Goal: Task Accomplishment & Management: Manage account settings

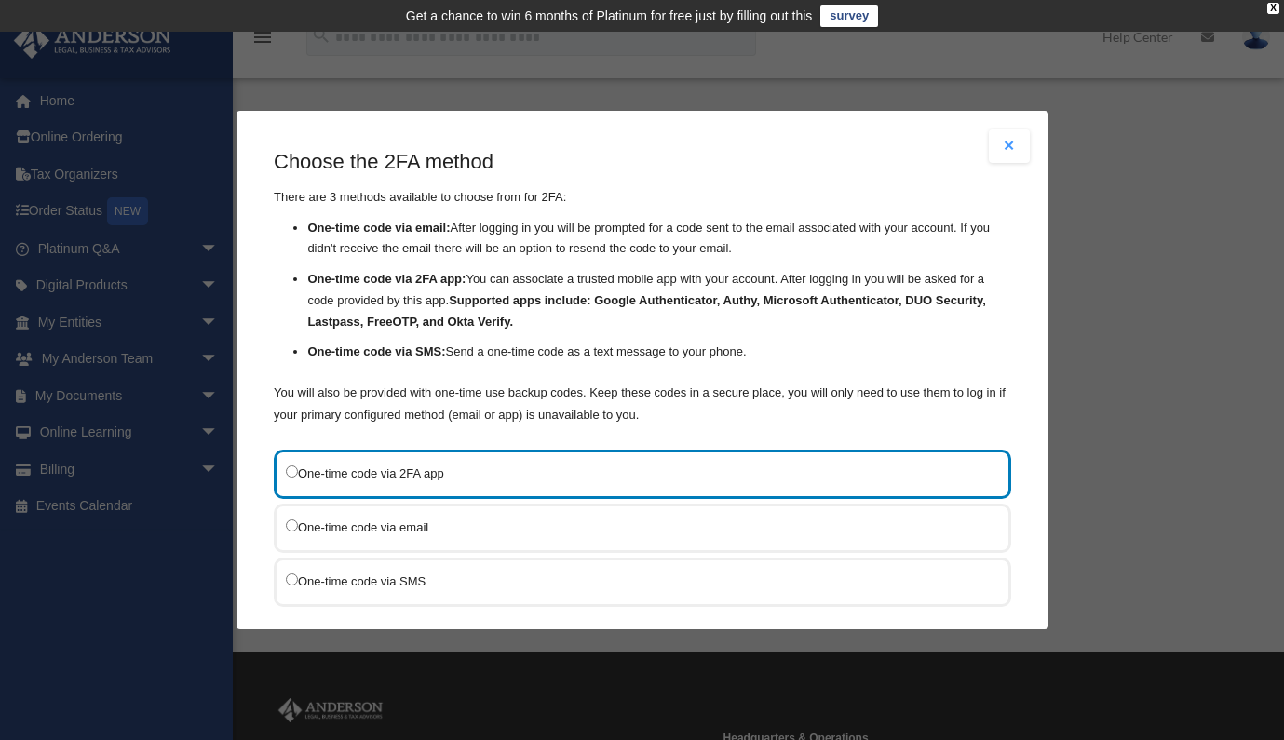
click at [386, 575] on label "One-time code via SMS" at bounding box center [633, 581] width 694 height 23
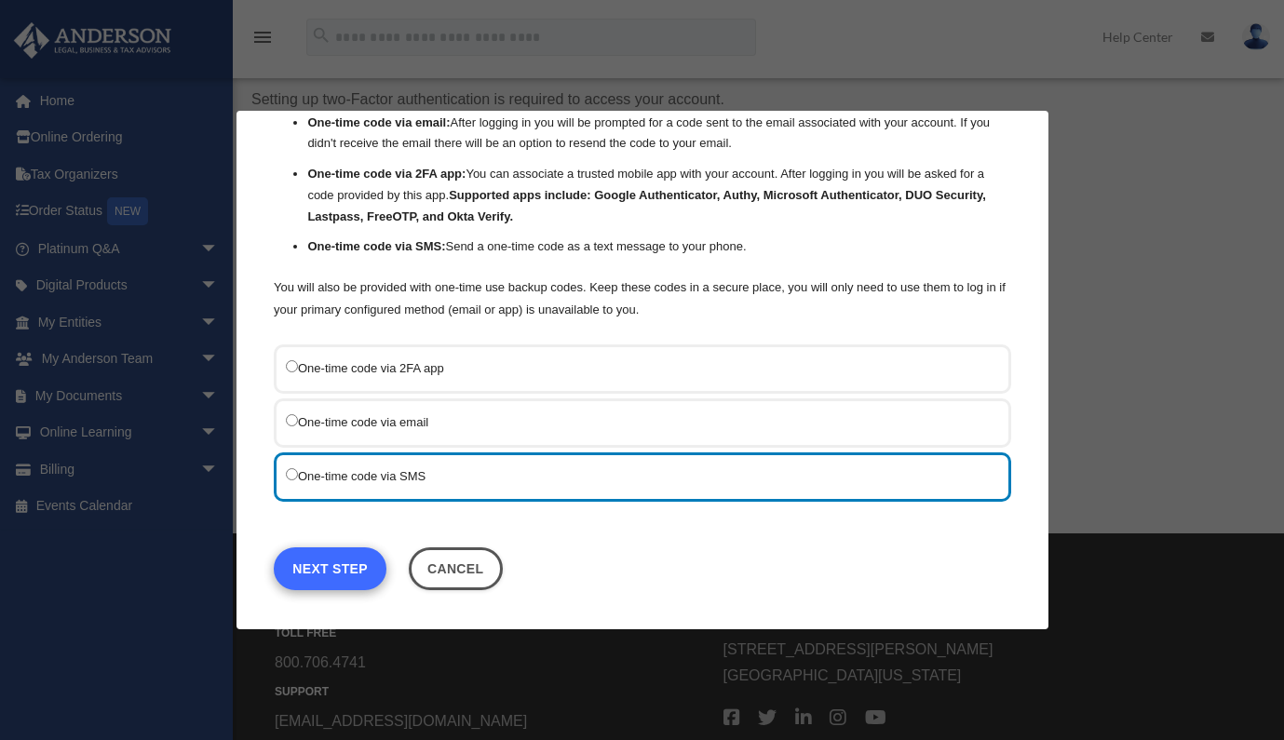
scroll to position [155, 0]
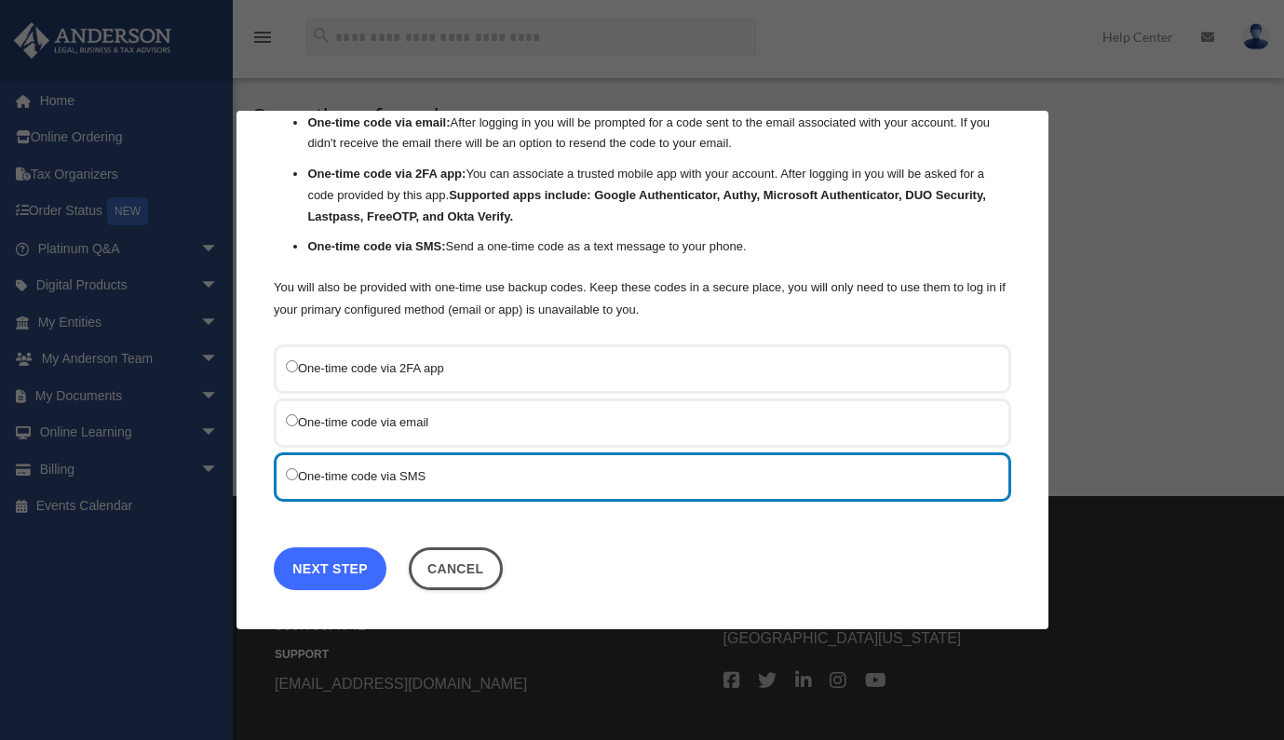
click at [336, 568] on link "Next Step" at bounding box center [330, 568] width 113 height 43
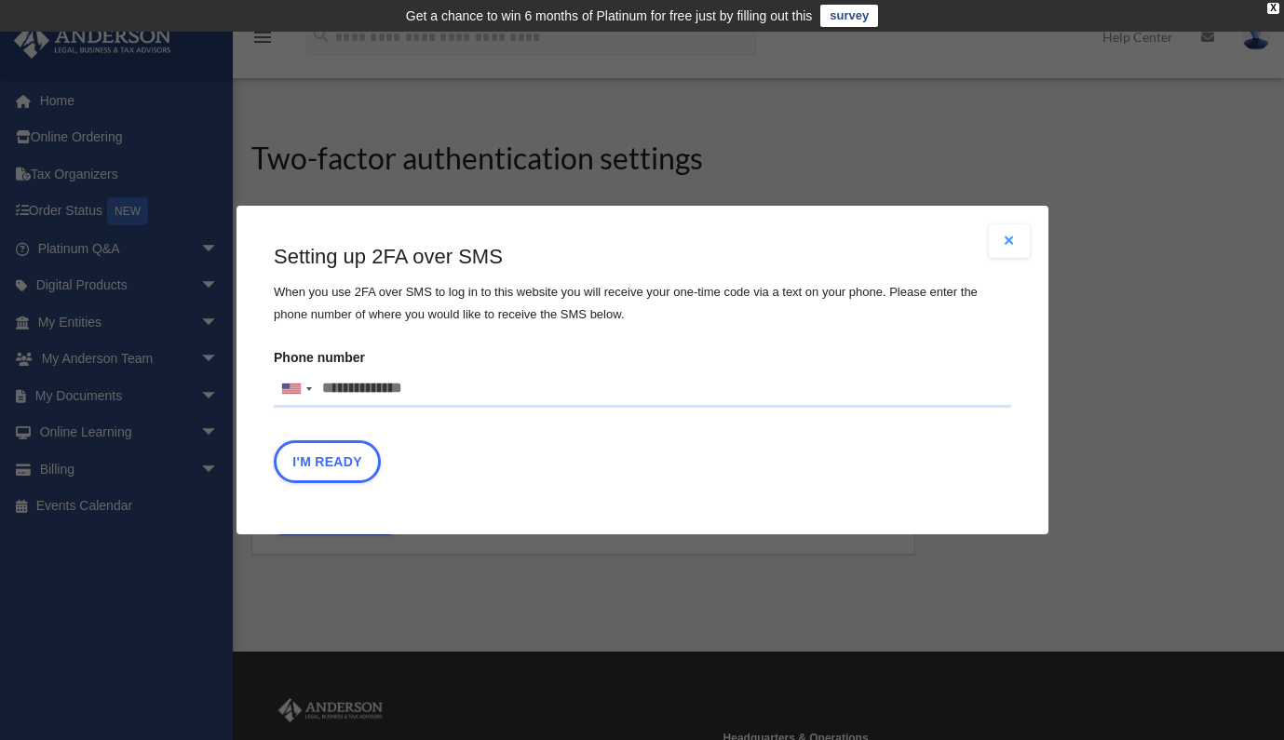
drag, startPoint x: 448, startPoint y: 386, endPoint x: 250, endPoint y: 385, distance: 197.3
click at [250, 385] on div "Are you sure? Any unsaved changes will be lost! Yes No Choose the 2FA method Th…" at bounding box center [642, 370] width 812 height 329
type input "**********"
click at [328, 465] on button "I'm Ready" at bounding box center [327, 461] width 107 height 43
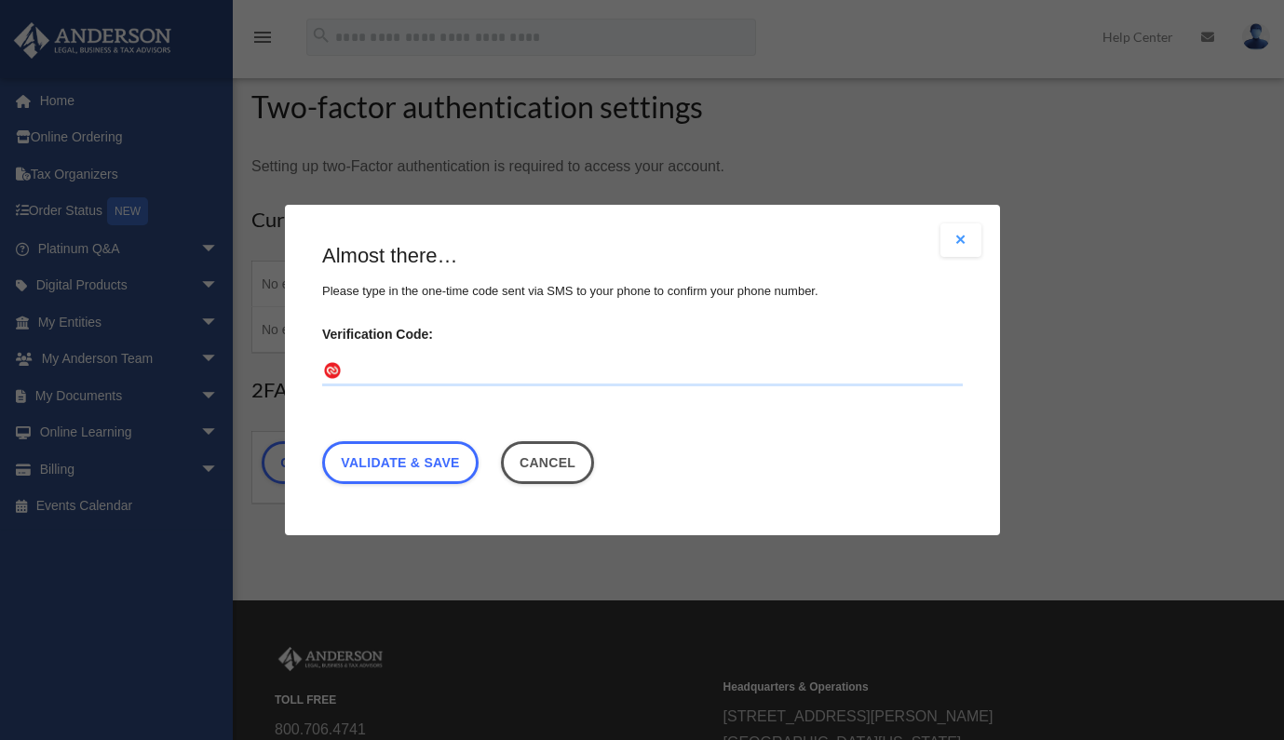
scroll to position [62, 0]
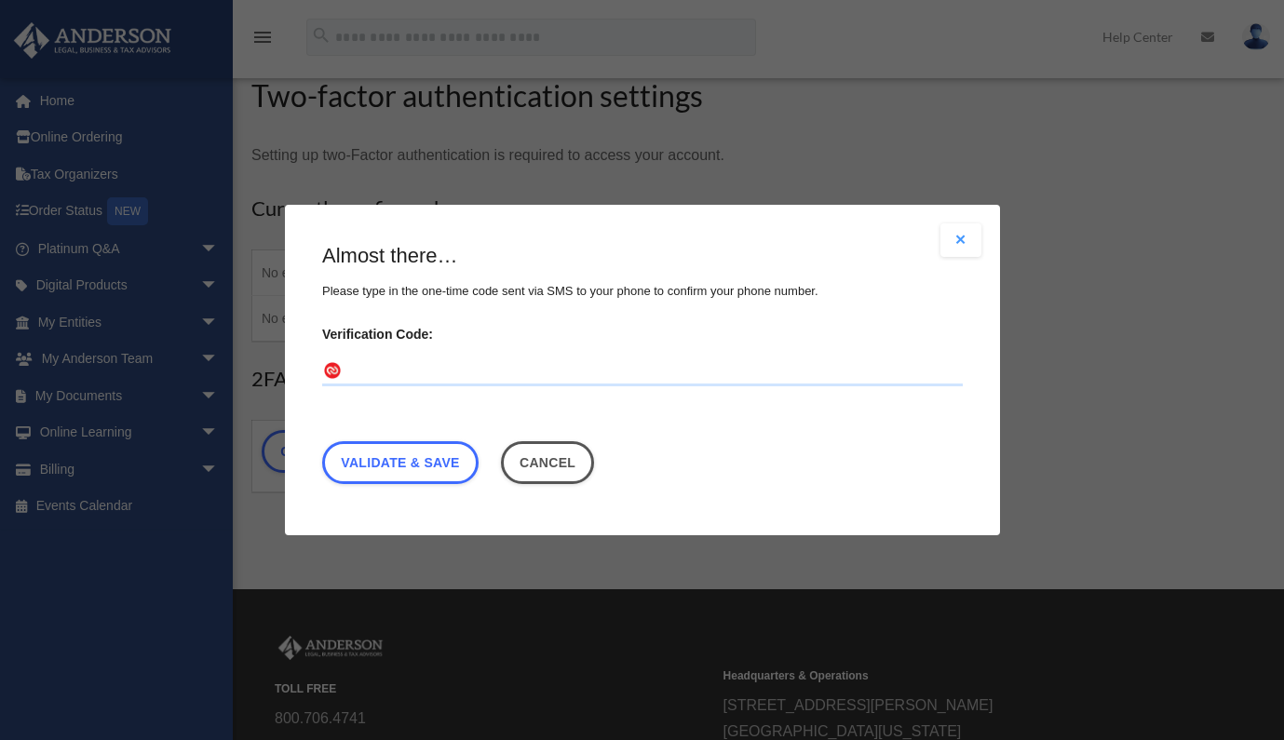
click at [368, 362] on input "Verification Code:" at bounding box center [642, 372] width 640 height 30
type input "******"
click at [400, 468] on link "Validate & Save" at bounding box center [400, 462] width 156 height 43
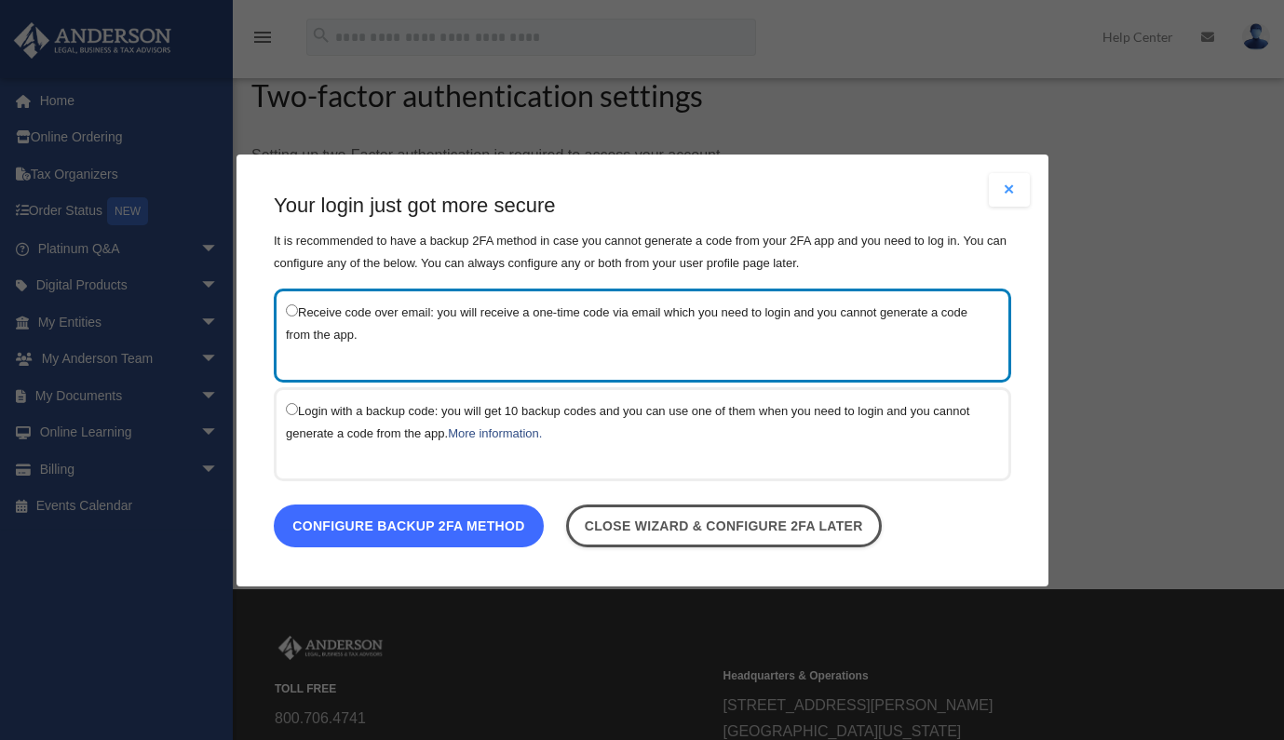
click at [446, 532] on link "Configure backup 2FA method" at bounding box center [409, 525] width 270 height 43
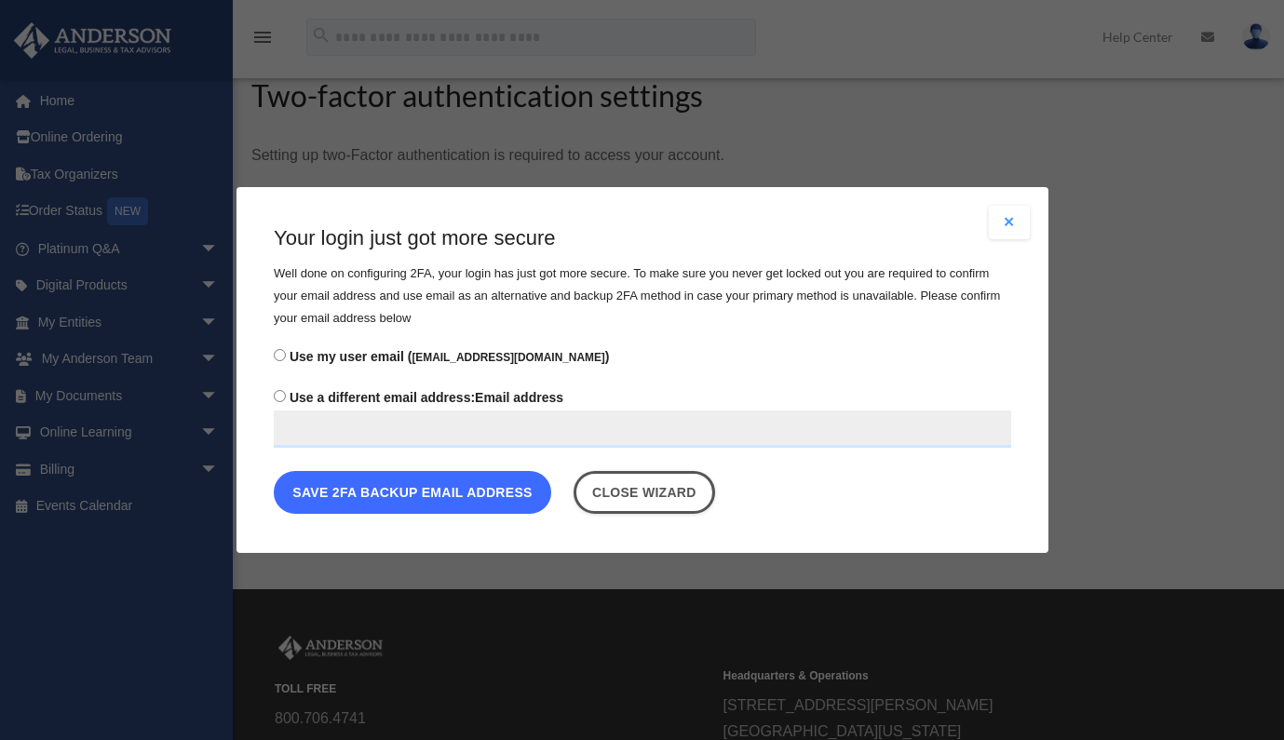
click at [455, 492] on button "Save 2FA backup email address" at bounding box center [412, 492] width 277 height 43
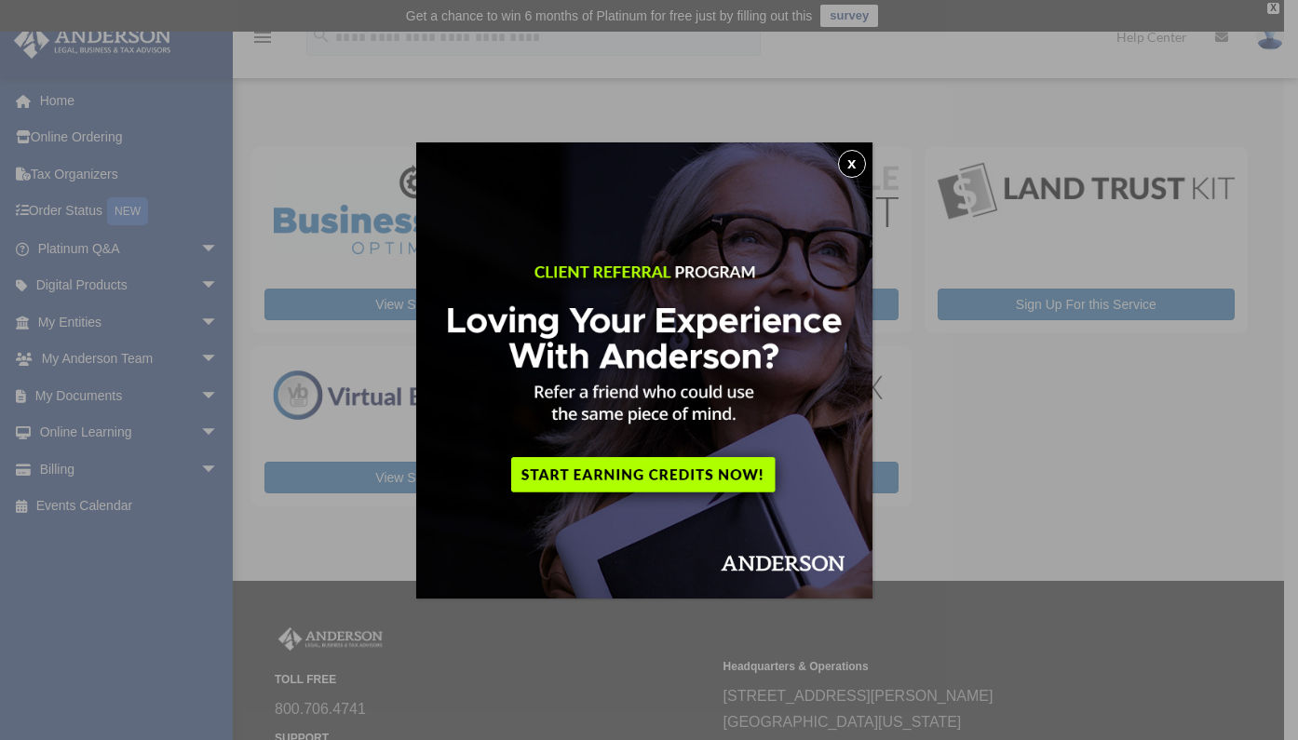
click at [855, 169] on button "x" at bounding box center [852, 164] width 28 height 28
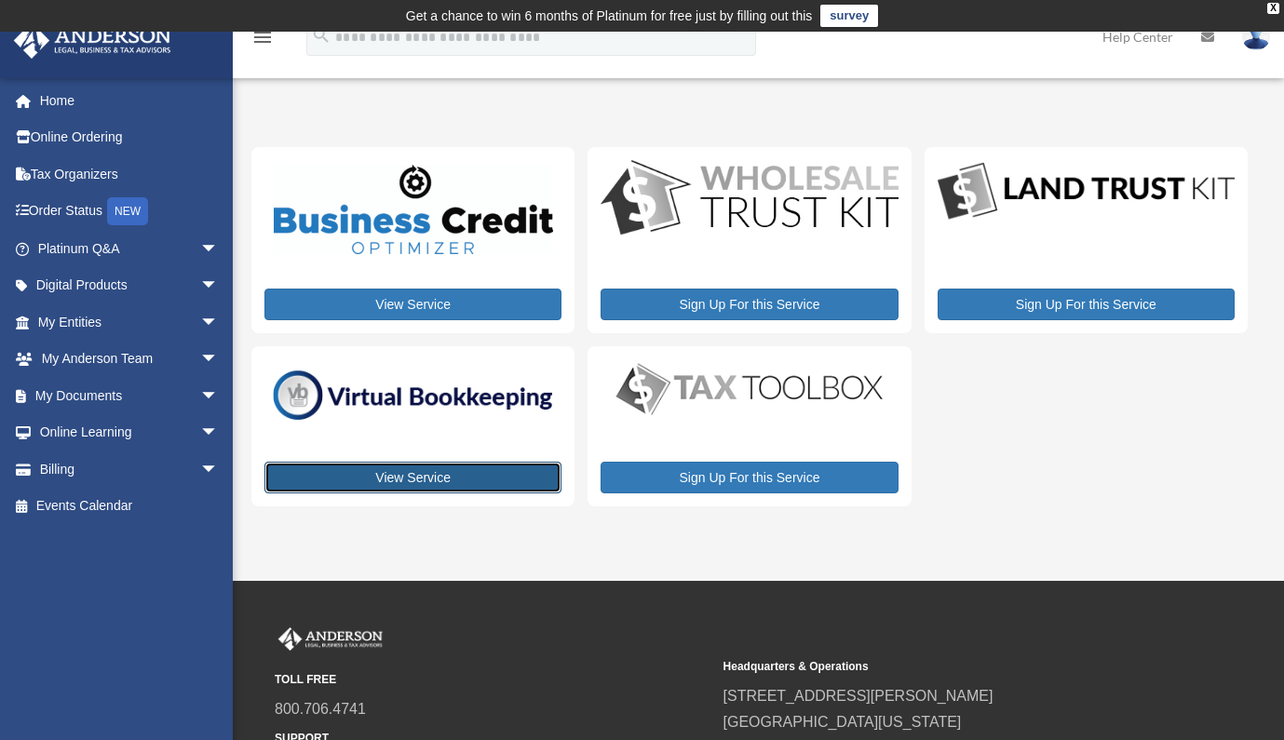
click at [411, 481] on link "View Service" at bounding box center [412, 478] width 297 height 32
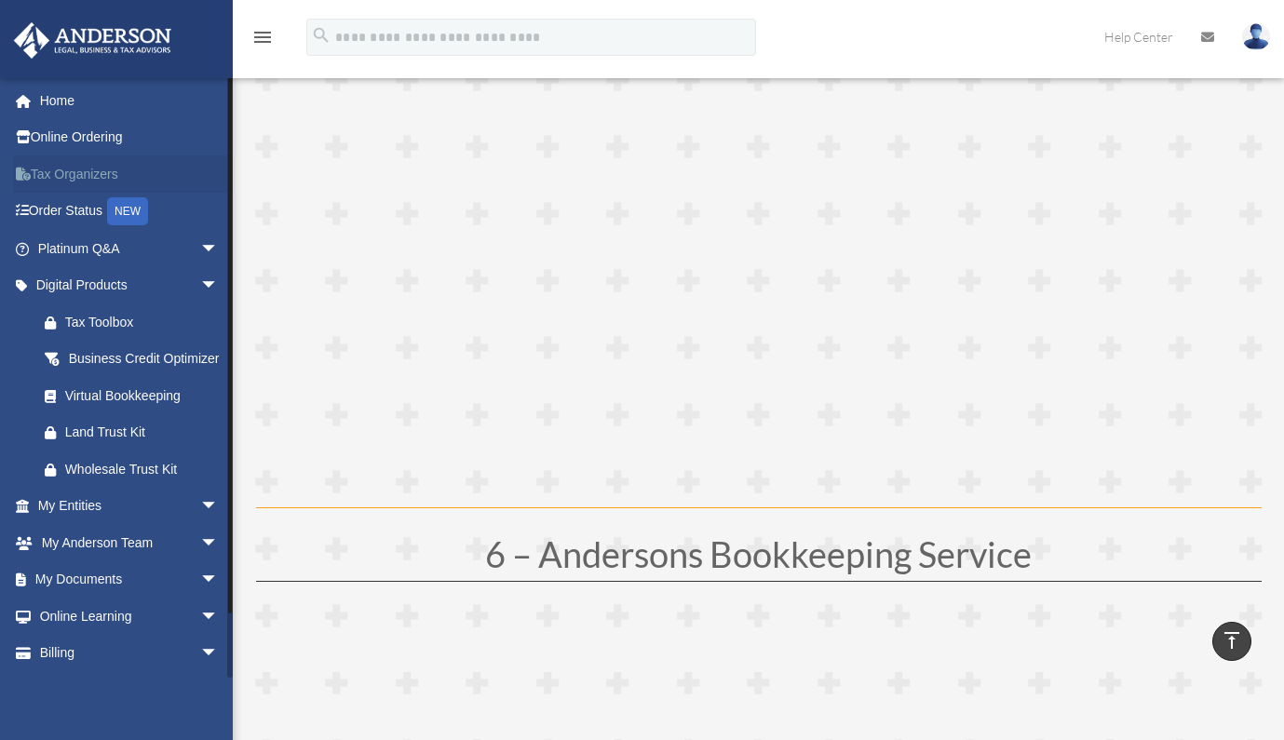
scroll to position [3134, 0]
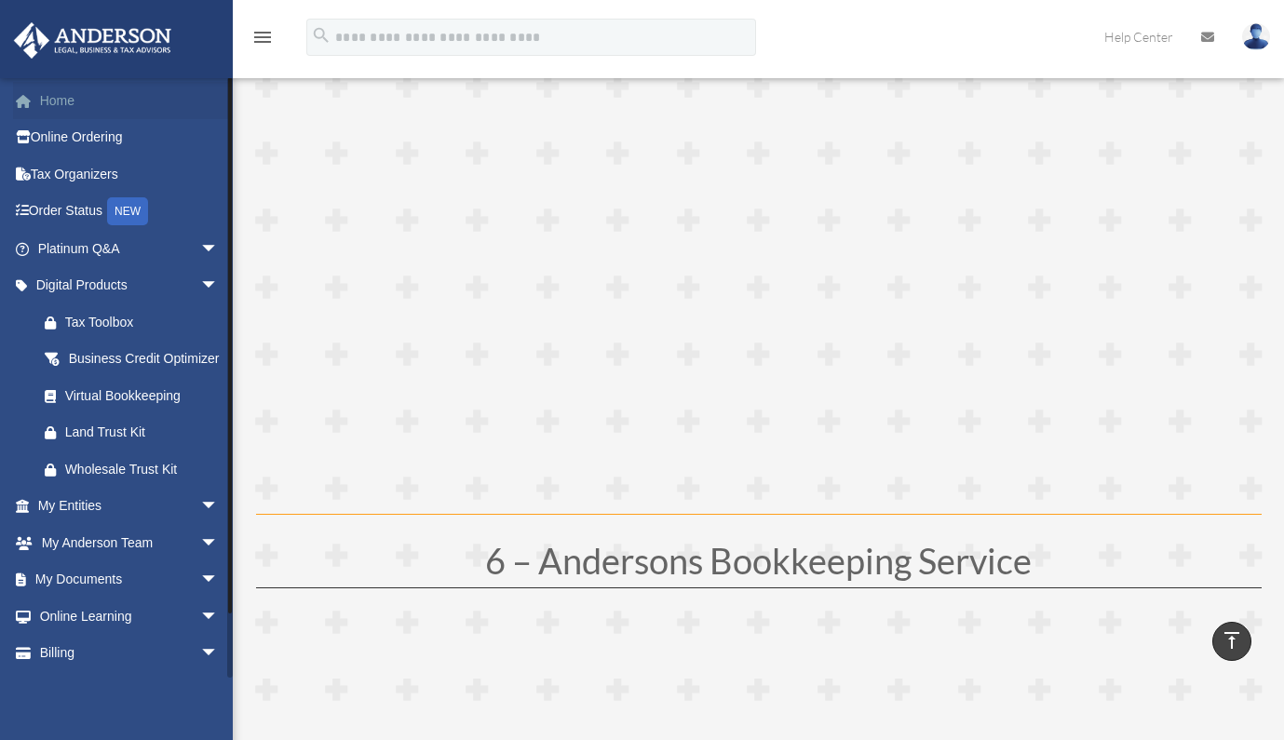
click at [61, 105] on link "Home" at bounding box center [130, 100] width 234 height 37
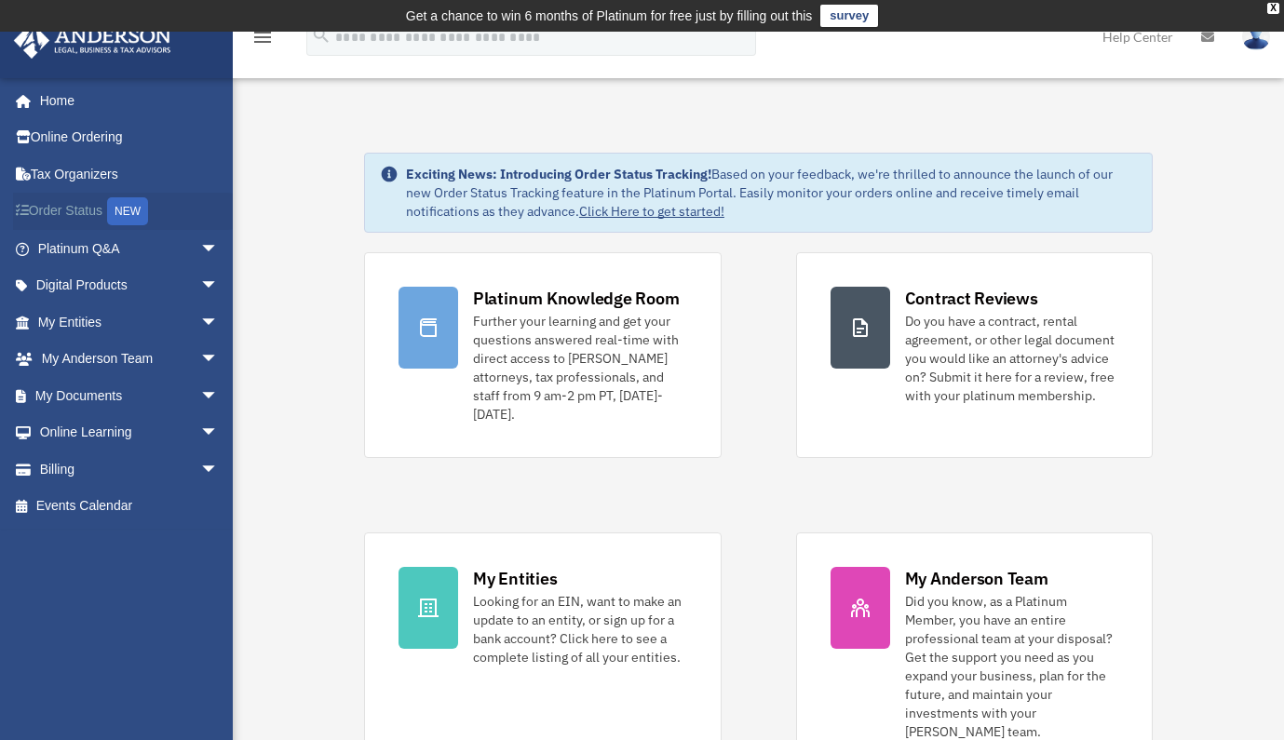
click at [70, 208] on link "Order Status NEW" at bounding box center [130, 212] width 234 height 38
click at [260, 42] on icon "menu" at bounding box center [262, 37] width 22 height 22
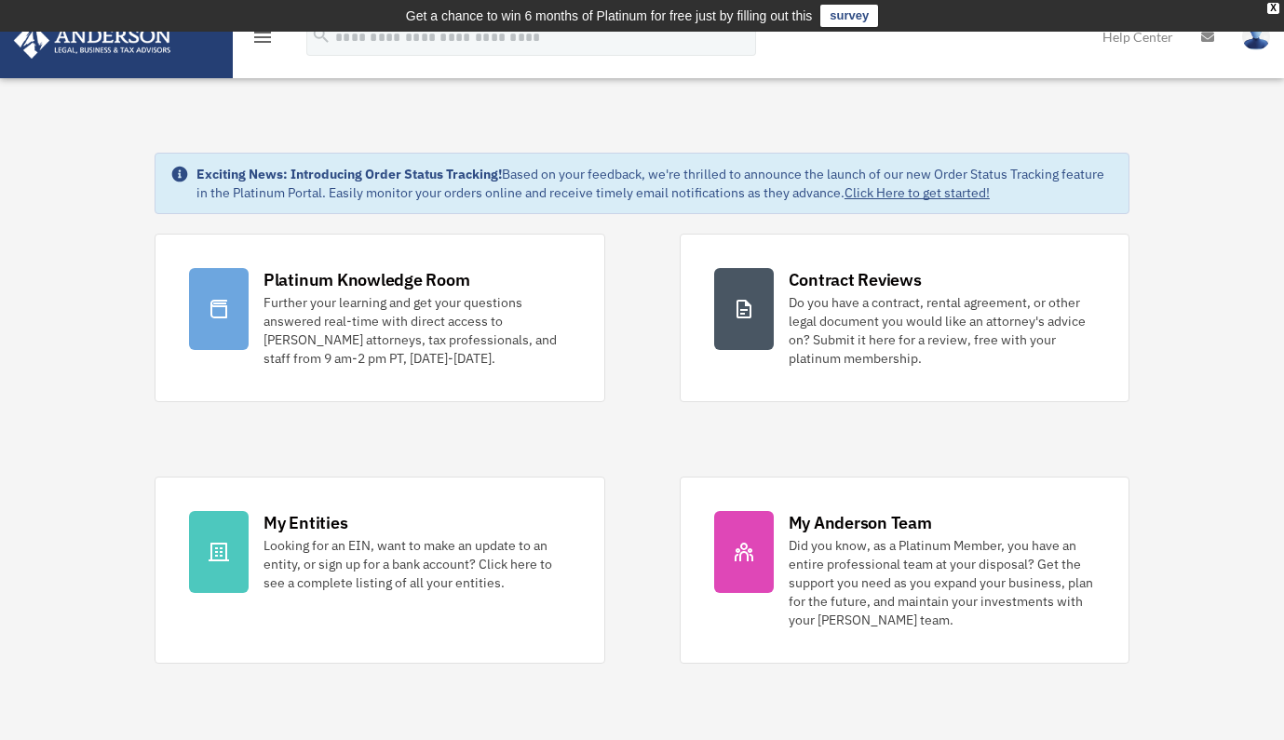
click at [263, 36] on icon "menu" at bounding box center [262, 37] width 22 height 22
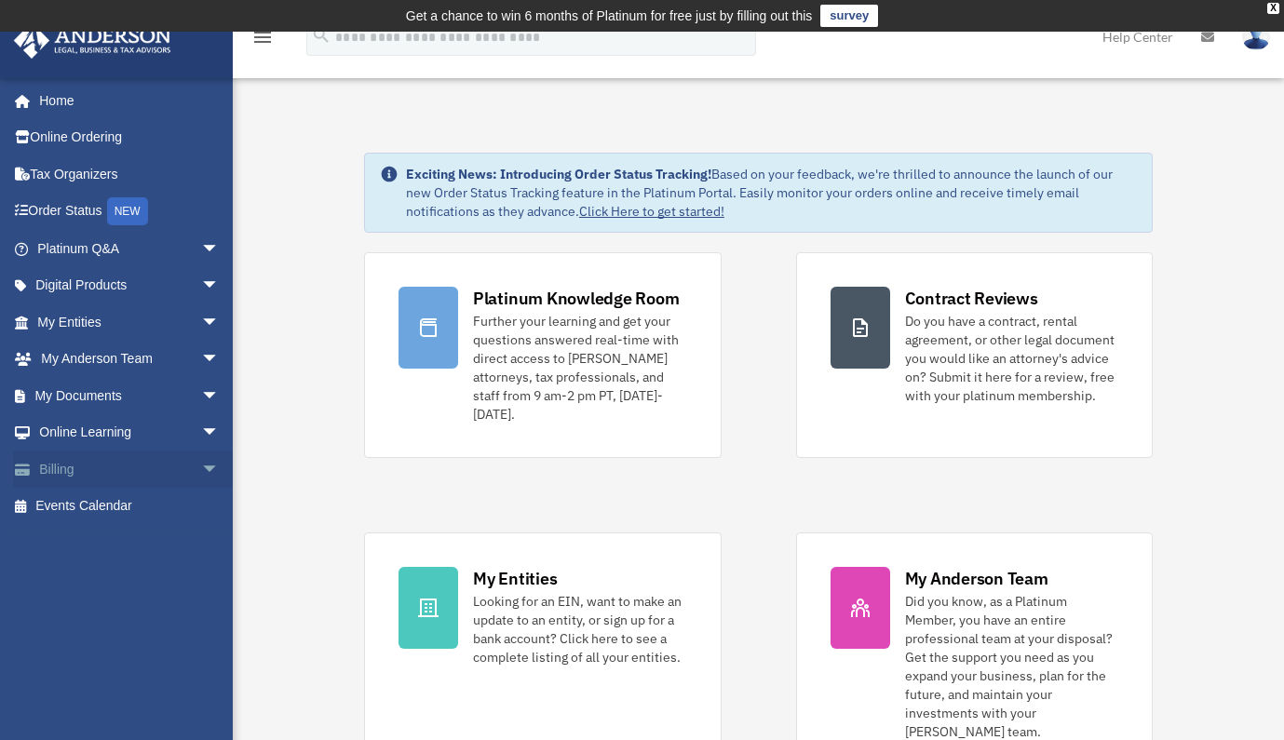
click at [138, 478] on link "Billing arrow_drop_down" at bounding box center [130, 469] width 234 height 37
click at [200, 470] on span "arrow_drop_down" at bounding box center [218, 470] width 37 height 38
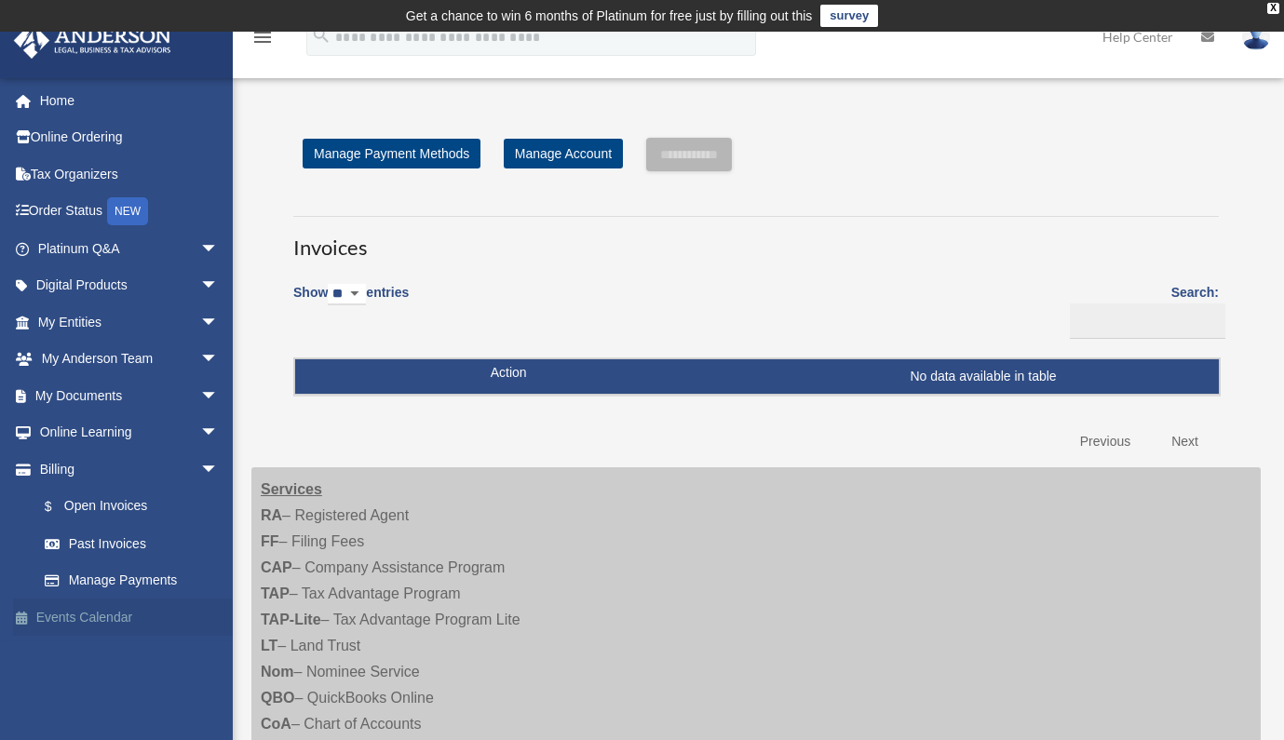
click at [107, 613] on link "Events Calendar" at bounding box center [130, 617] width 234 height 37
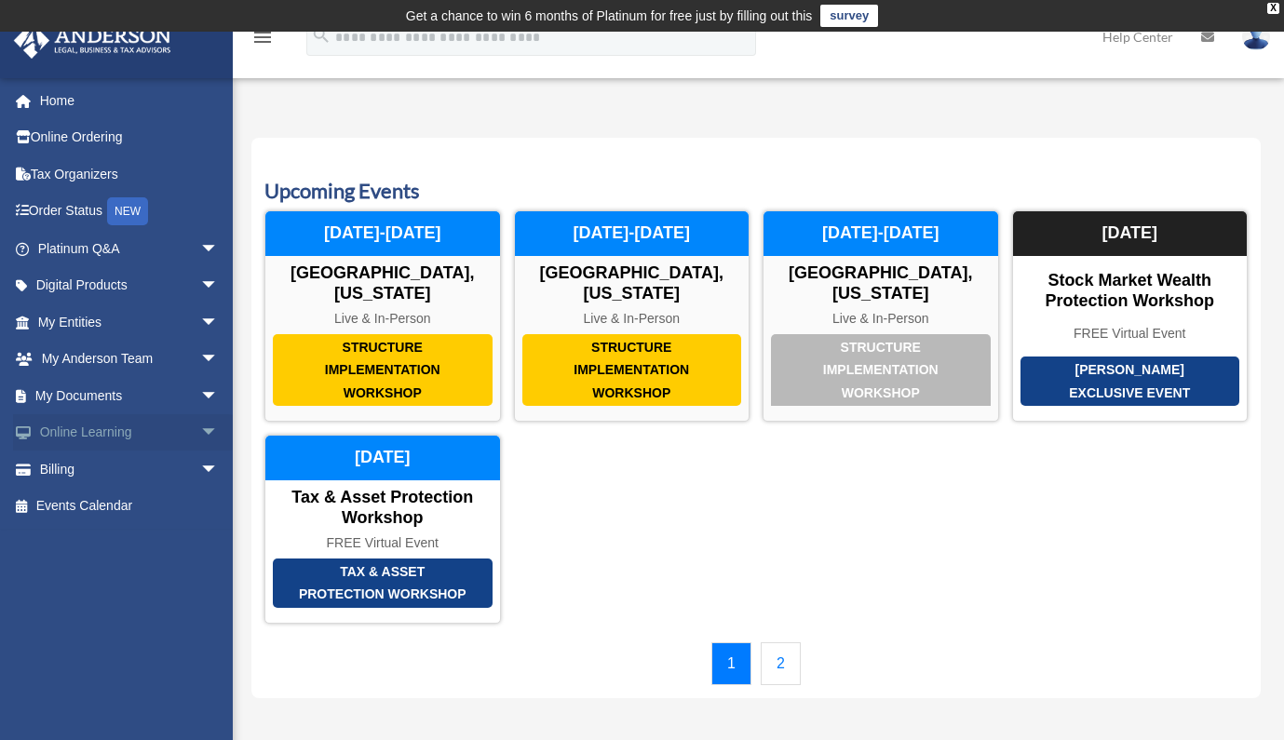
click at [200, 435] on span "arrow_drop_down" at bounding box center [218, 433] width 37 height 38
click at [107, 472] on link "Courses" at bounding box center [136, 469] width 221 height 37
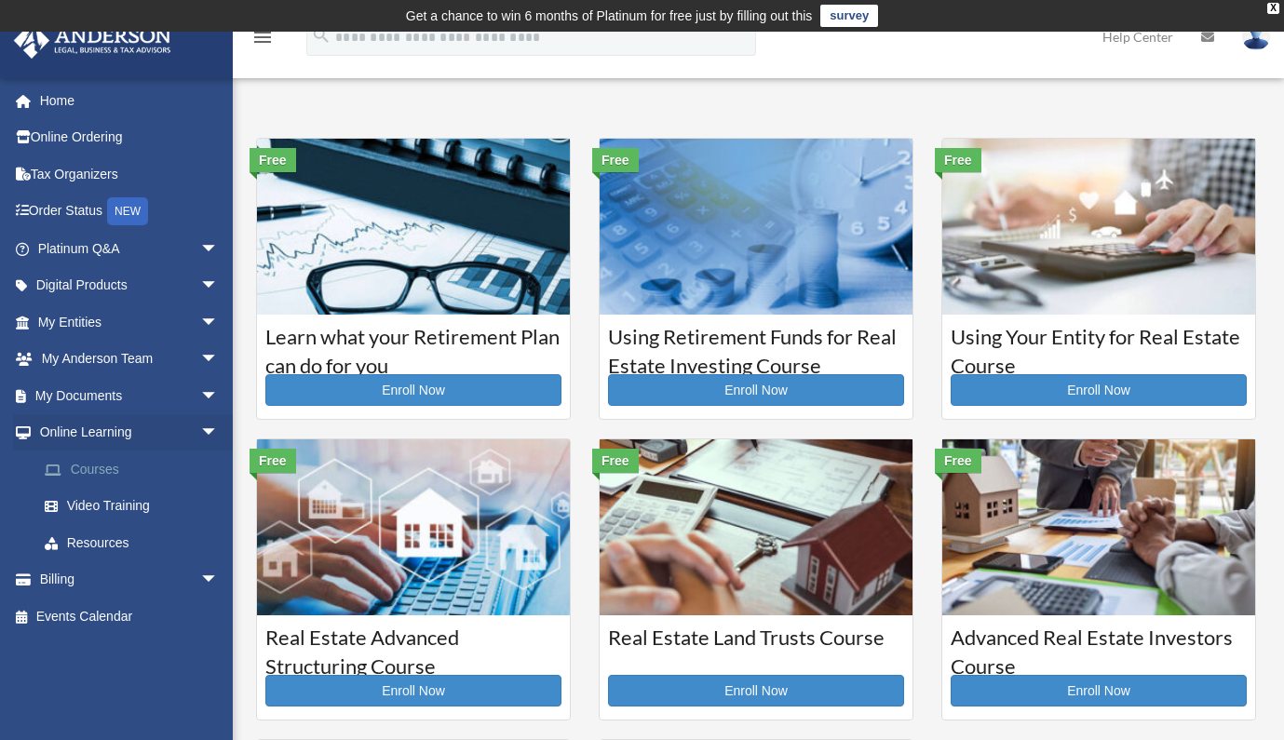
click at [94, 471] on link "Courses" at bounding box center [136, 469] width 221 height 37
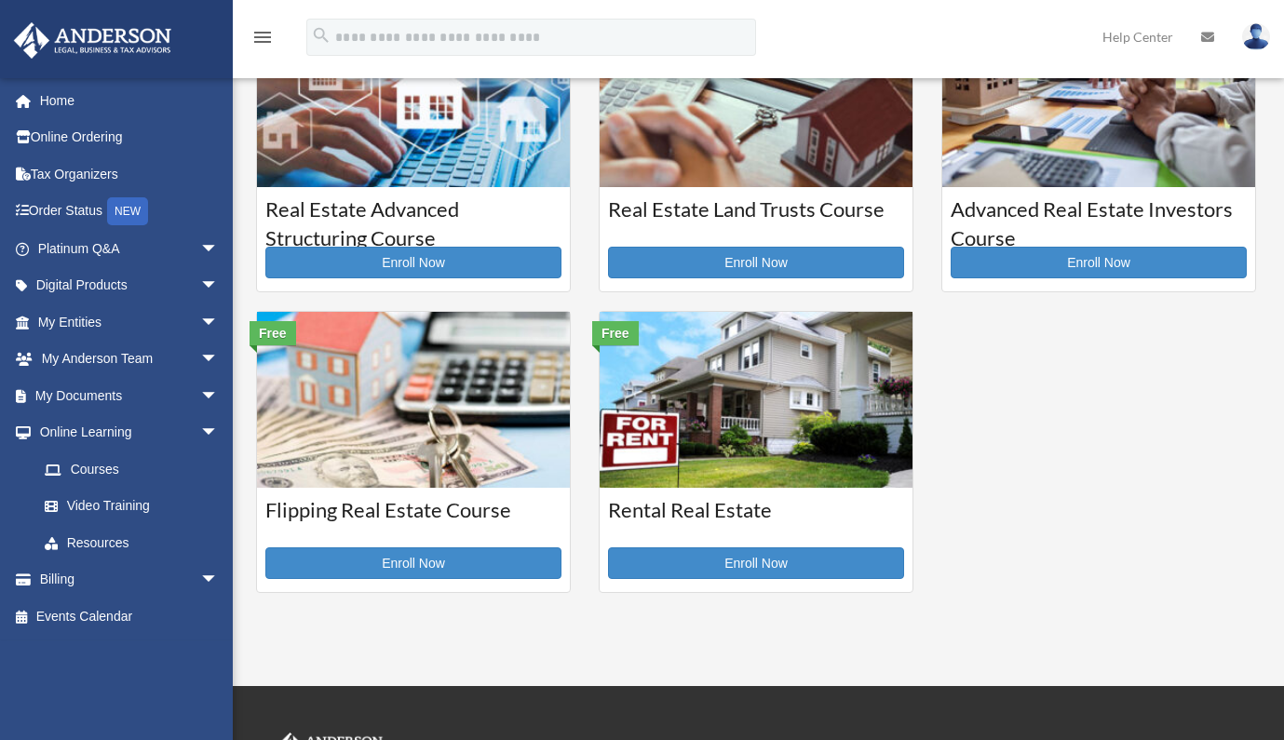
scroll to position [435, 0]
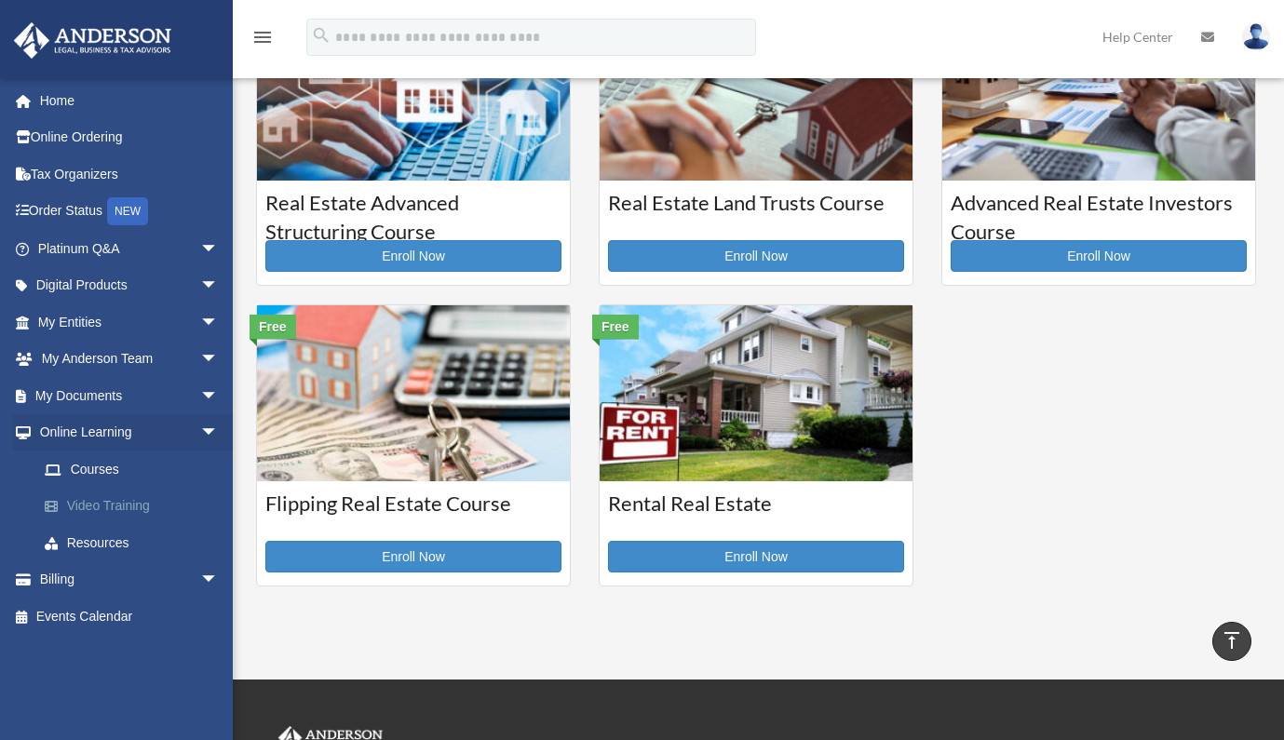
click at [111, 504] on link "Video Training" at bounding box center [136, 506] width 221 height 37
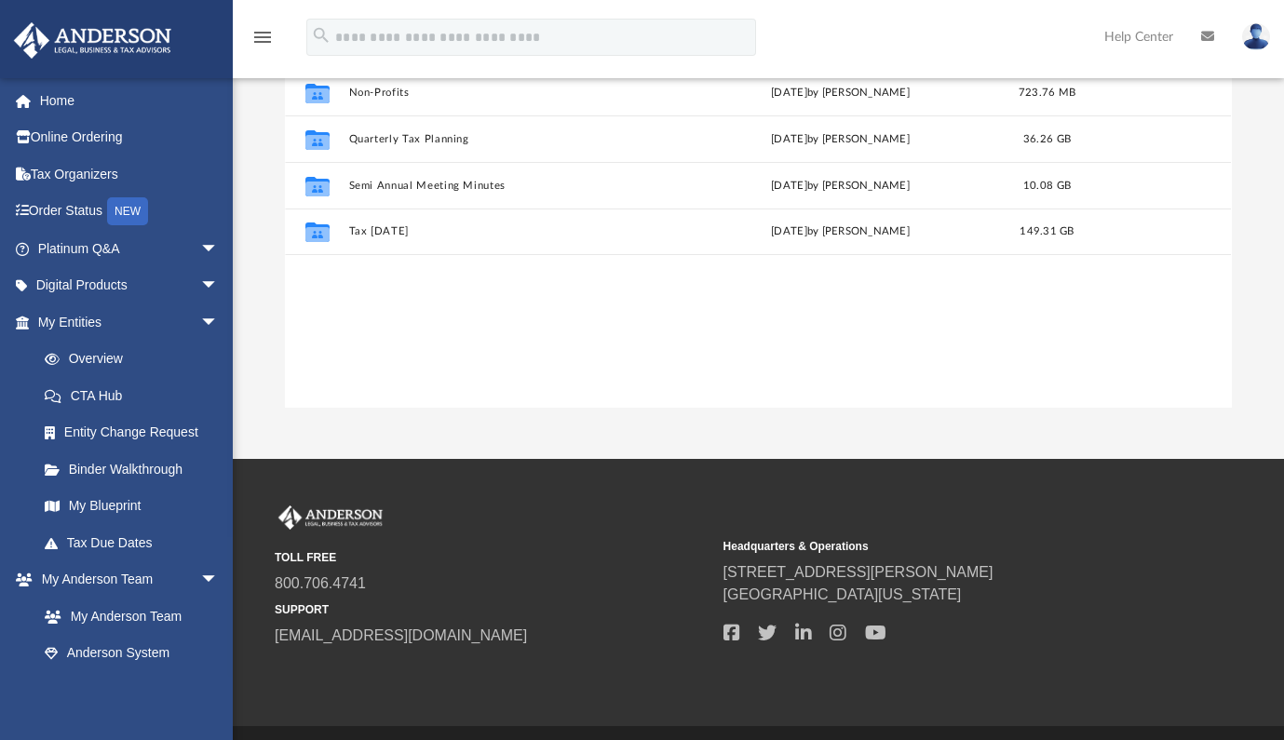
scroll to position [316, 0]
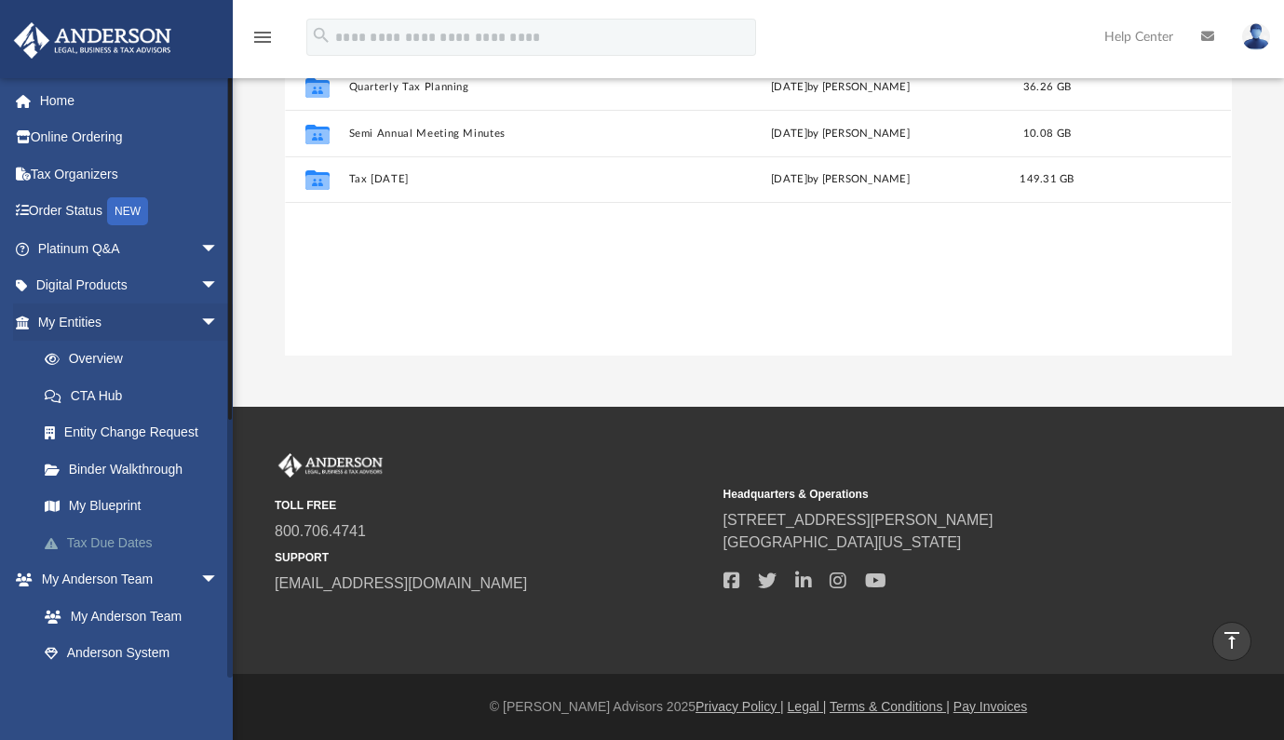
click at [115, 545] on link "Tax Due Dates" at bounding box center [136, 542] width 221 height 37
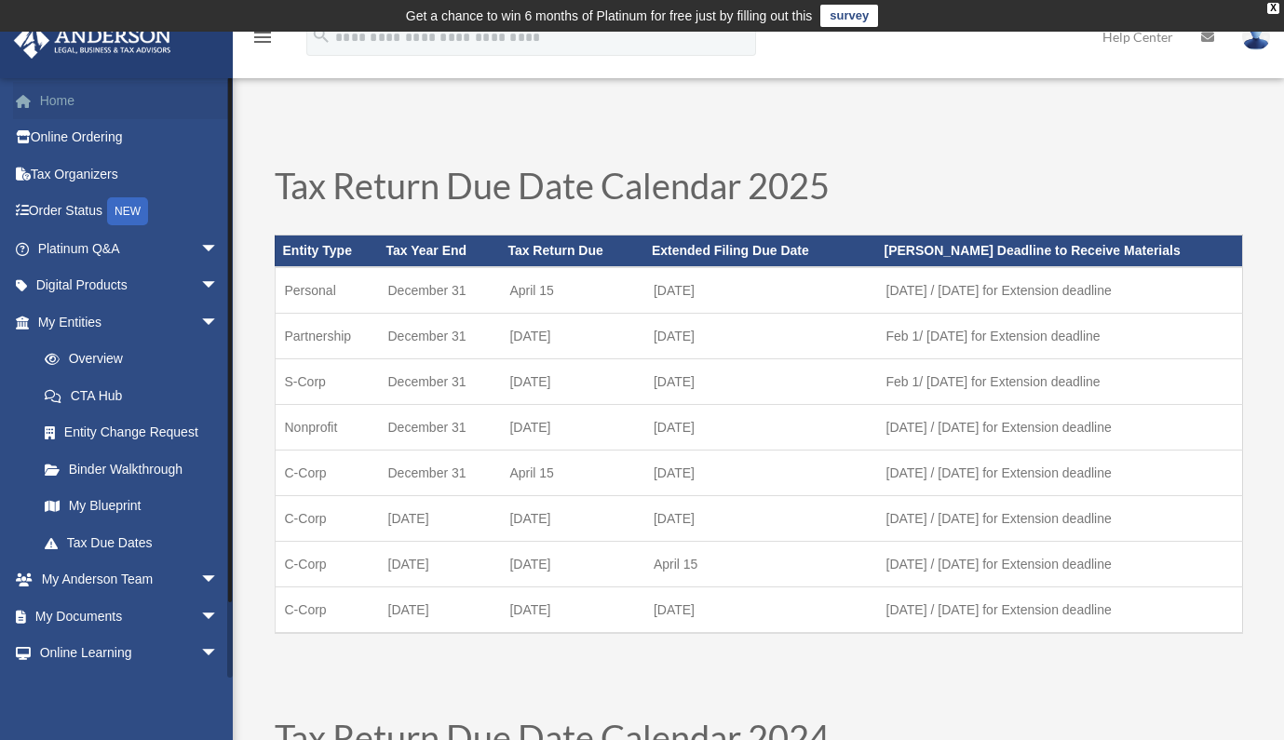
click at [54, 102] on link "Home" at bounding box center [130, 100] width 234 height 37
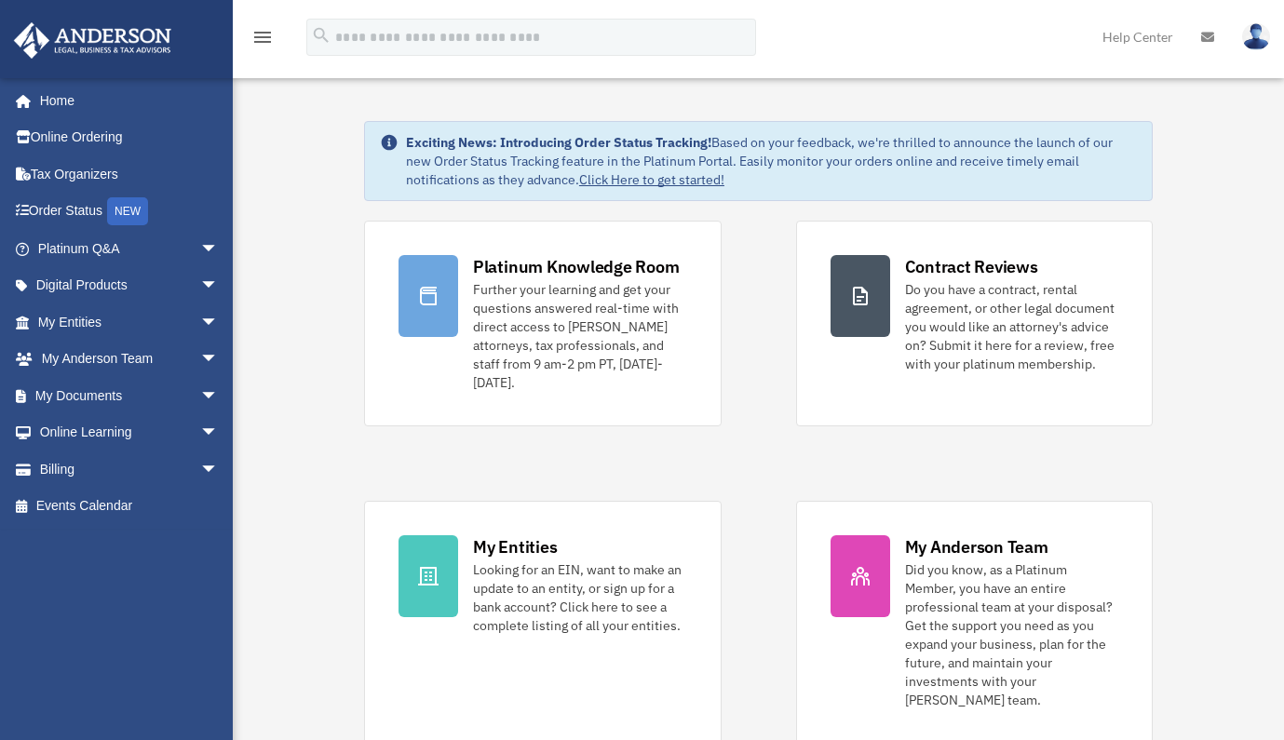
click at [1256, 40] on img at bounding box center [1256, 36] width 28 height 27
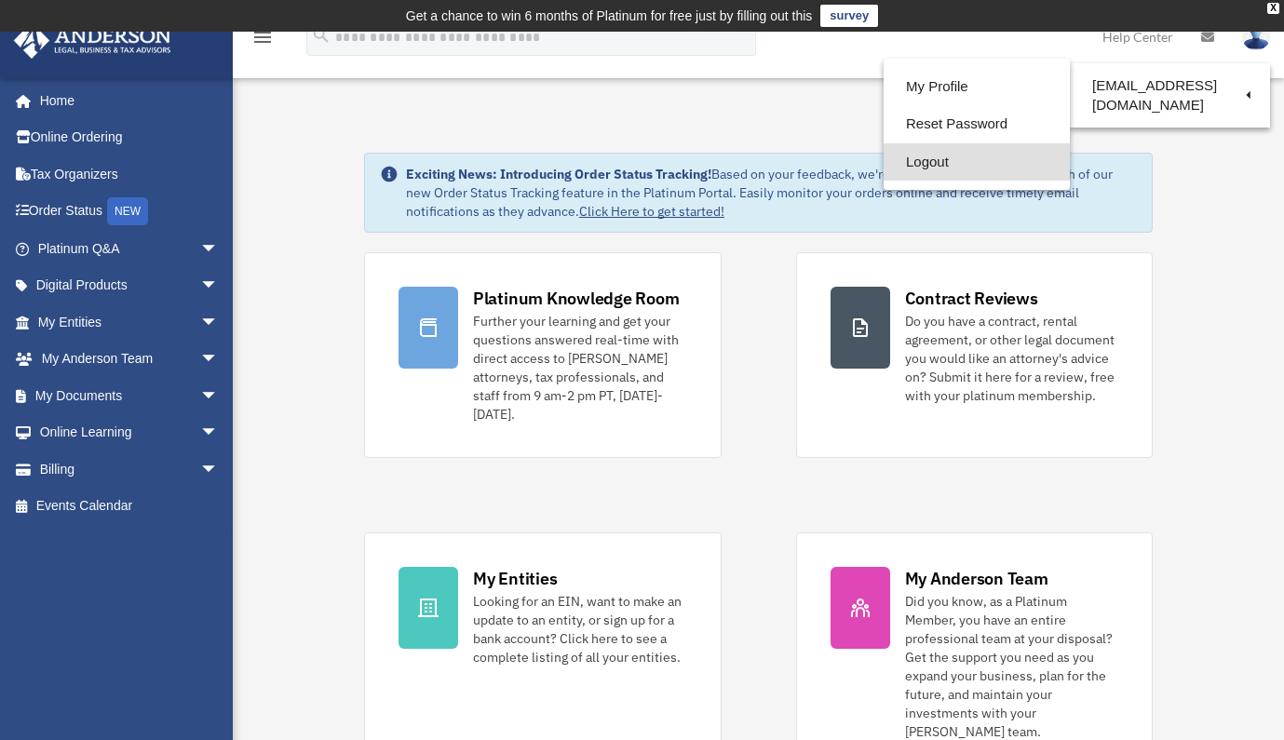
click at [892, 160] on link "Logout" at bounding box center [976, 162] width 186 height 38
